Goal: Transaction & Acquisition: Register for event/course

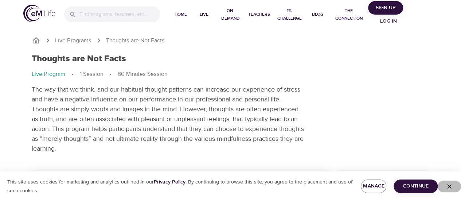
click at [449, 184] on icon "button" at bounding box center [449, 186] width 7 height 7
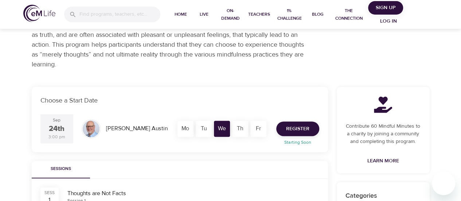
scroll to position [73, 0]
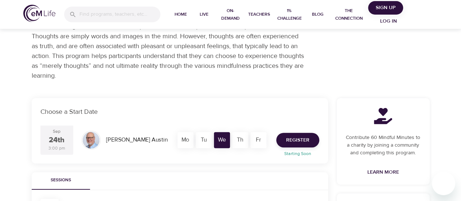
click at [240, 139] on div "Th" at bounding box center [240, 140] width 16 height 16
click at [255, 140] on div "Fr" at bounding box center [259, 140] width 16 height 16
click at [204, 138] on div "Tu" at bounding box center [204, 140] width 16 height 16
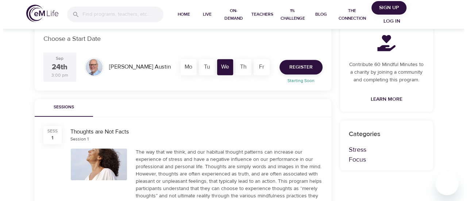
scroll to position [109, 0]
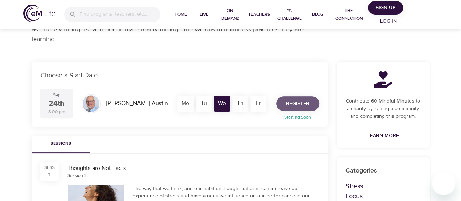
click at [295, 102] on span "Register" at bounding box center [297, 103] width 23 height 9
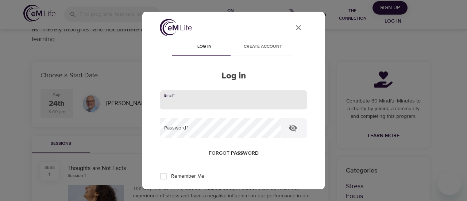
click at [236, 101] on input "email" at bounding box center [233, 100] width 147 height 20
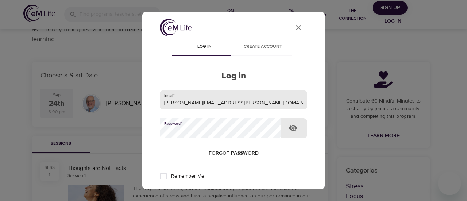
click at [216, 193] on button "Log in" at bounding box center [234, 200] width 36 height 15
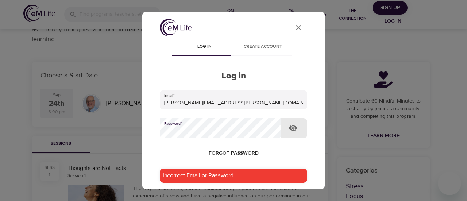
click at [290, 128] on icon "button" at bounding box center [293, 128] width 8 height 7
click at [240, 171] on div "Incorrect Email or Password." at bounding box center [233, 176] width 147 height 14
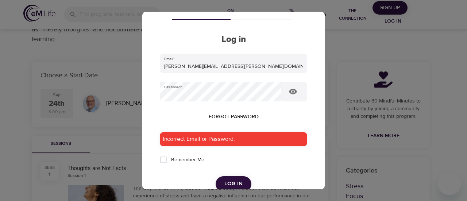
scroll to position [0, 0]
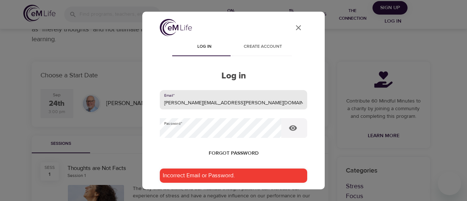
drag, startPoint x: 181, startPoint y: 101, endPoint x: 148, endPoint y: 108, distance: 33.5
click at [147, 107] on div "User Profile Log in Create account Log in Email   * [PERSON_NAME][EMAIL_ADDRESS…" at bounding box center [233, 101] width 182 height 178
type input "j"
type input "[EMAIL_ADDRESS][DOMAIN_NAME]"
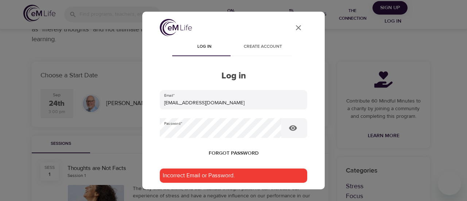
click at [226, 177] on div "Incorrect Email or Password." at bounding box center [233, 176] width 147 height 14
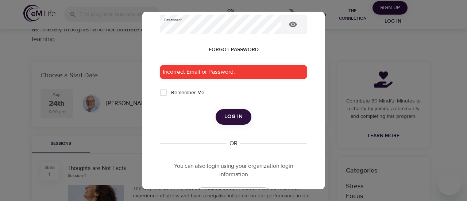
scroll to position [104, 0]
click at [228, 115] on span "Log in" at bounding box center [233, 116] width 18 height 9
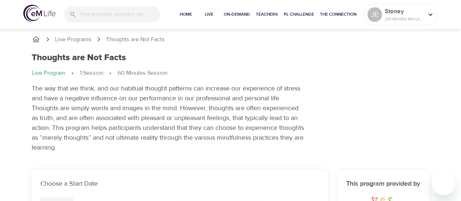
scroll to position [1, 0]
